Goal: Find contact information

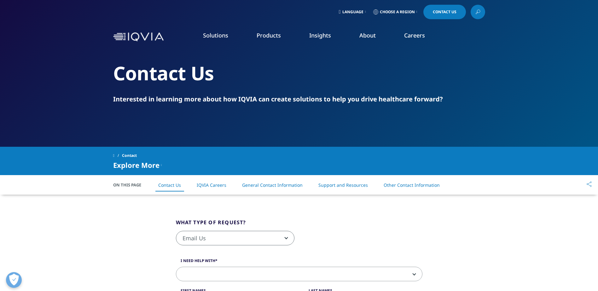
click at [278, 186] on link "General Contact Information" at bounding box center [272, 185] width 60 height 6
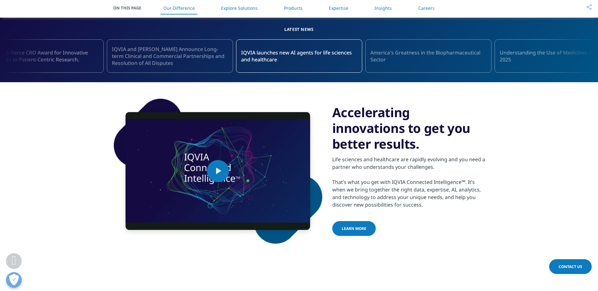
scroll to position [189, 0]
